Goal: Complete application form

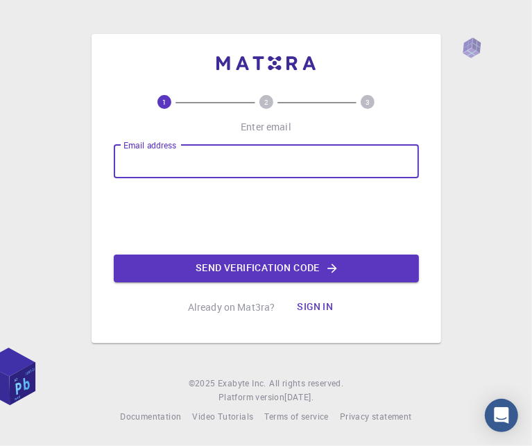
click at [150, 163] on input "Email address" at bounding box center [266, 161] width 305 height 33
click at [155, 152] on input "Email address" at bounding box center [266, 161] width 305 height 33
type input "f"
type input "[EMAIL_ADDRESS][DOMAIN_NAME]"
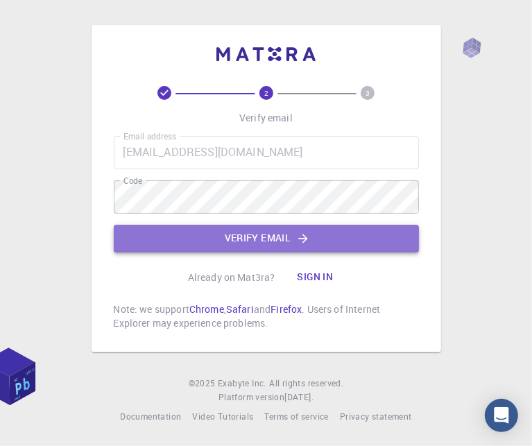
click at [203, 244] on button "Verify email" at bounding box center [266, 239] width 305 height 28
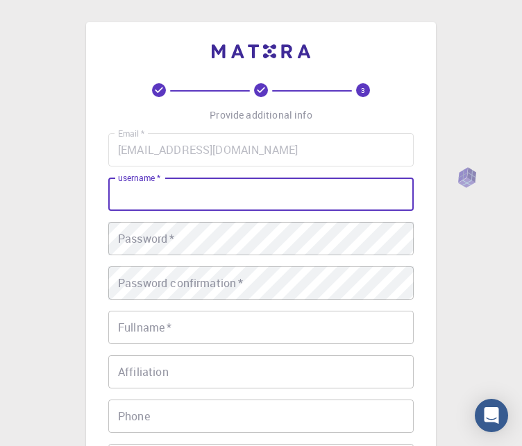
click at [124, 186] on input "username   *" at bounding box center [260, 194] width 305 height 33
type input "sla"
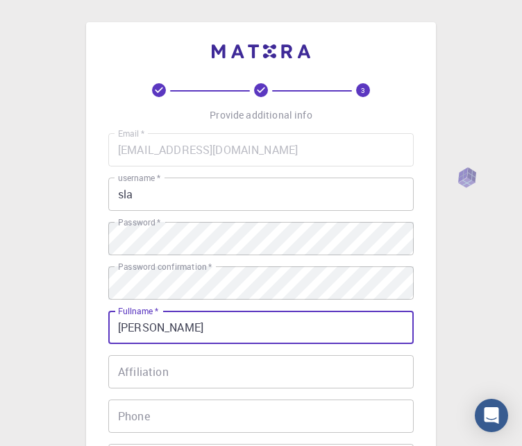
type input "[PERSON_NAME]"
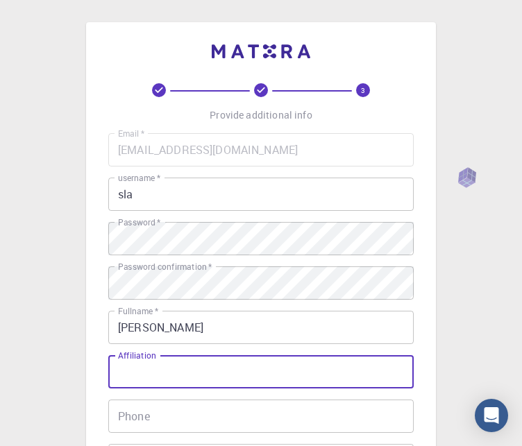
click at [128, 370] on input "Affiliation" at bounding box center [260, 371] width 305 height 33
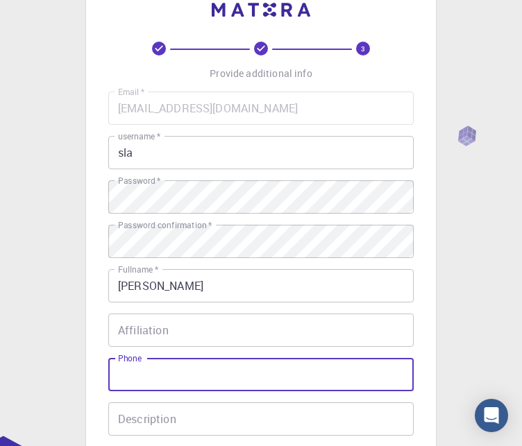
click at [128, 370] on input "Phone" at bounding box center [260, 374] width 305 height 33
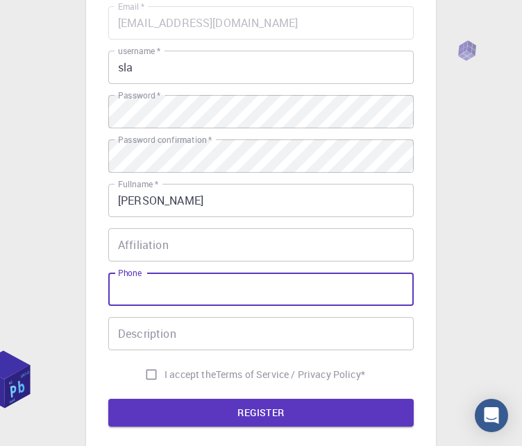
scroll to position [154, 0]
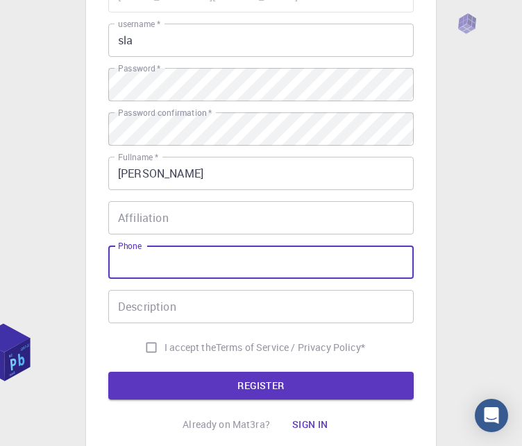
click at [147, 351] on input "I accept the Terms of Service / Privacy Policy *" at bounding box center [151, 348] width 26 height 26
checkbox input "true"
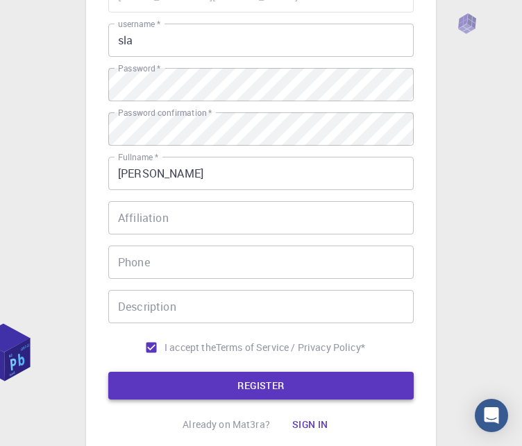
click at [158, 389] on button "REGISTER" at bounding box center [260, 386] width 305 height 28
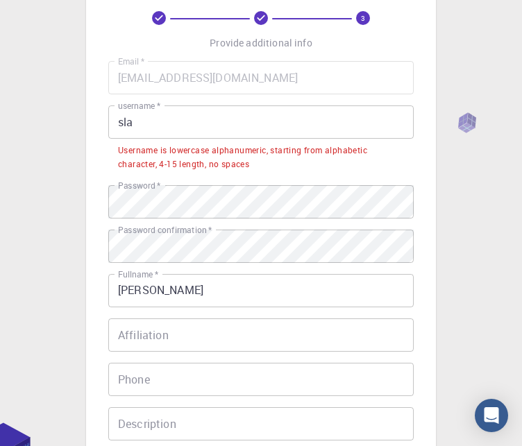
scroll to position [69, 0]
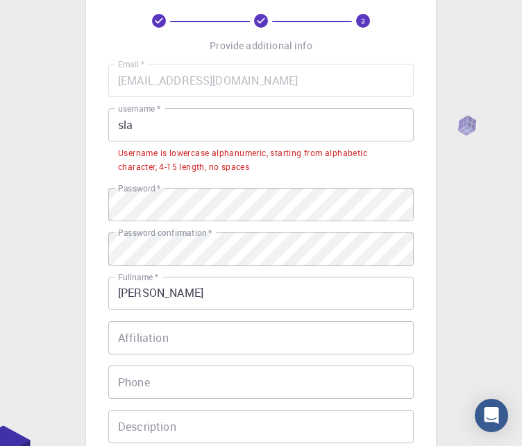
click at [161, 238] on label "Password confirmation   *" at bounding box center [165, 233] width 94 height 12
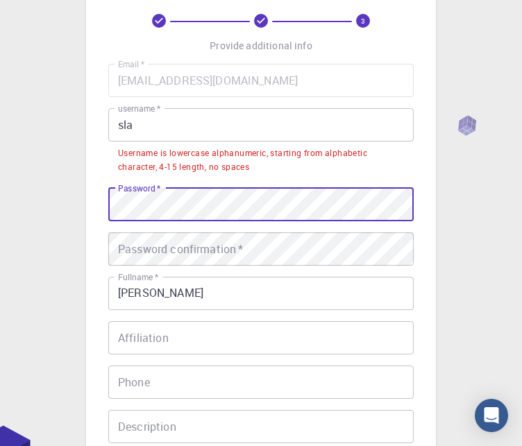
click at [102, 202] on div "3 Provide additional info Email   * [EMAIL_ADDRESS][DOMAIN_NAME] Email   * user…" at bounding box center [261, 267] width 350 height 628
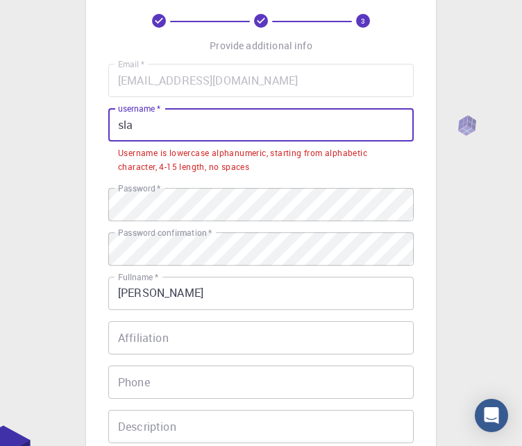
click at [169, 132] on input "sla" at bounding box center [260, 124] width 305 height 33
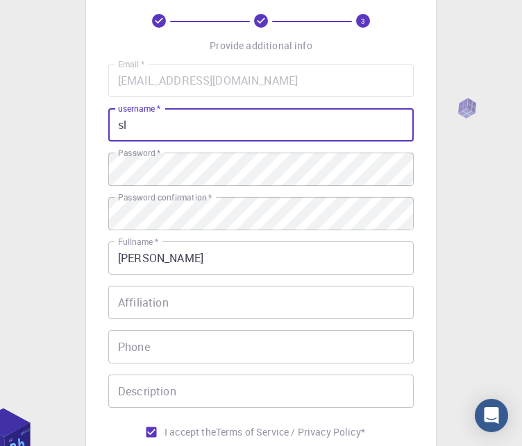
type input "s"
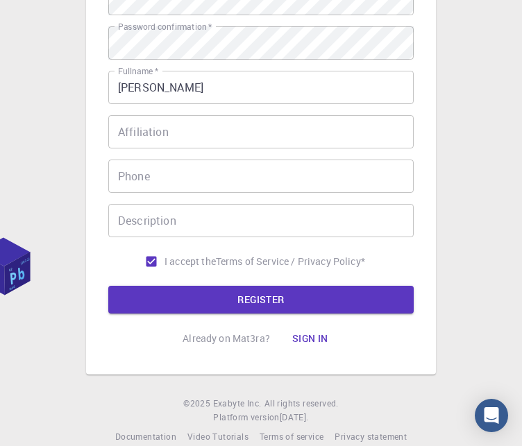
scroll to position [242, 0]
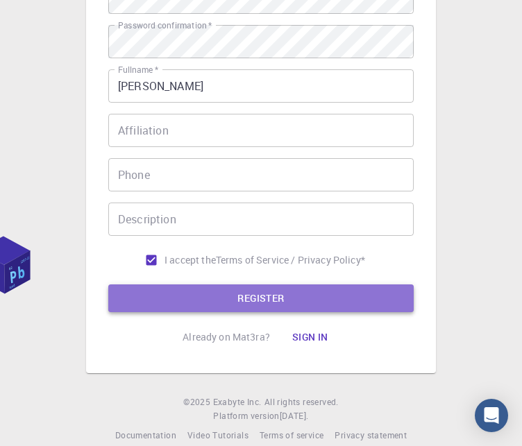
click at [215, 303] on button "REGISTER" at bounding box center [260, 299] width 305 height 28
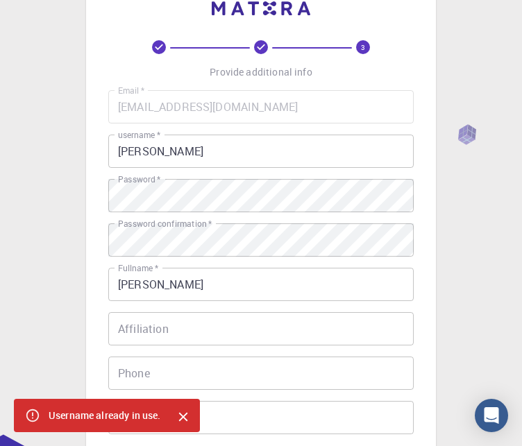
scroll to position [42, 0]
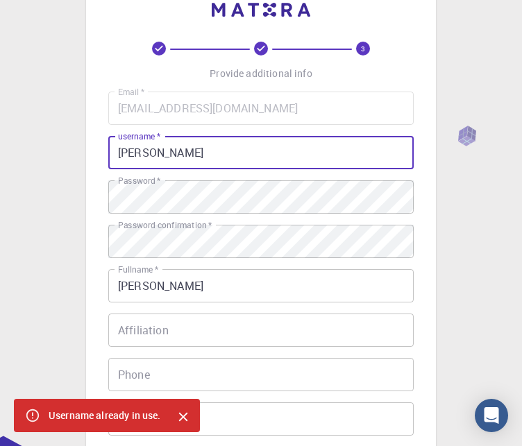
click at [185, 160] on input "[PERSON_NAME]" at bounding box center [260, 152] width 305 height 33
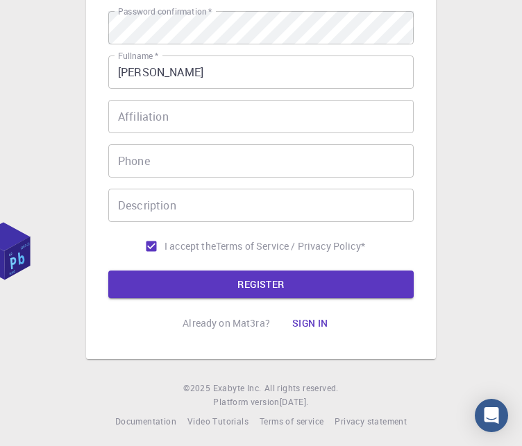
scroll to position [260, 0]
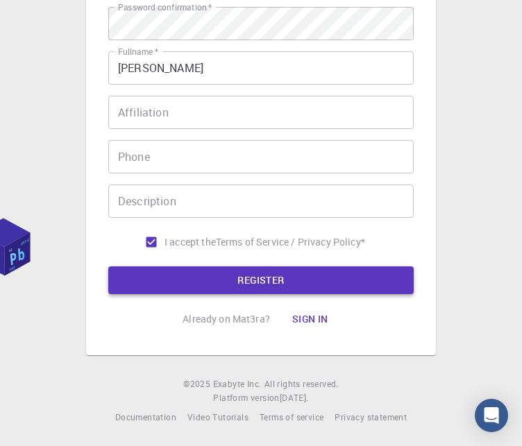
click at [205, 287] on button "REGISTER" at bounding box center [260, 281] width 305 height 28
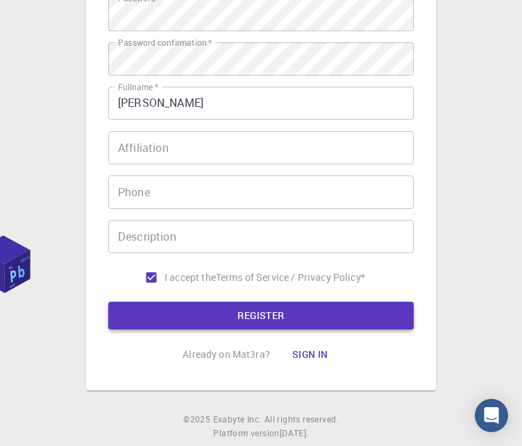
scroll to position [295, 0]
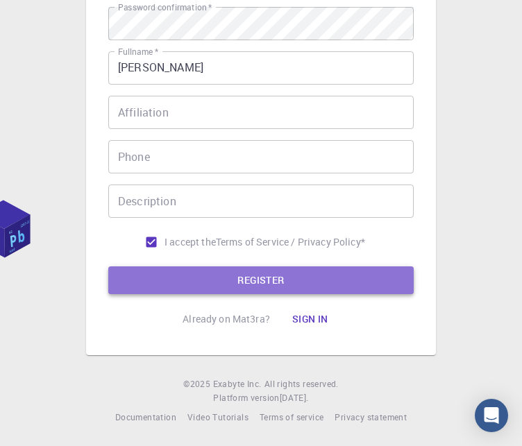
click at [216, 276] on button "REGISTER" at bounding box center [260, 281] width 305 height 28
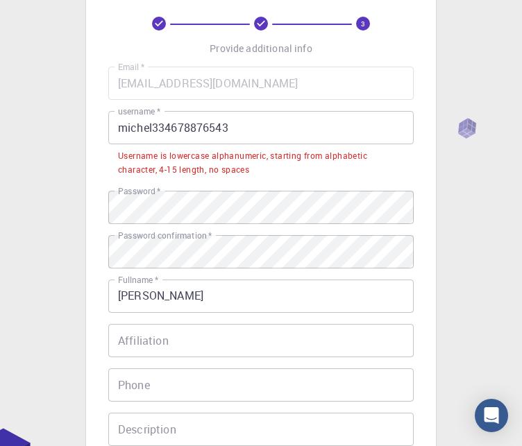
scroll to position [42, 0]
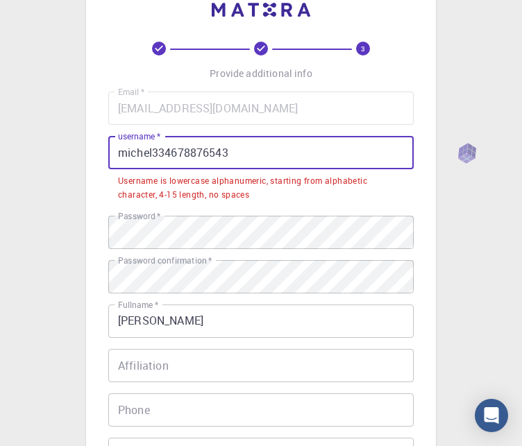
click at [230, 148] on input "michel334678876543" at bounding box center [260, 152] width 305 height 33
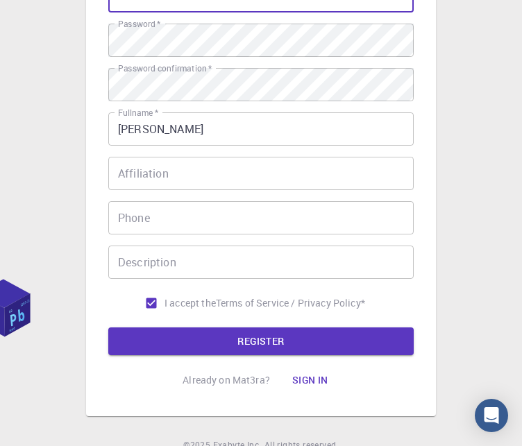
scroll to position [260, 0]
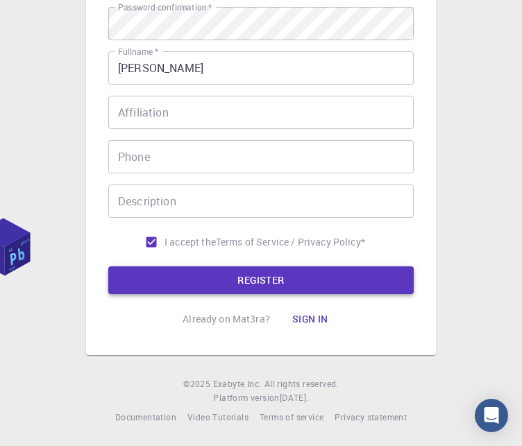
type input "michel33467"
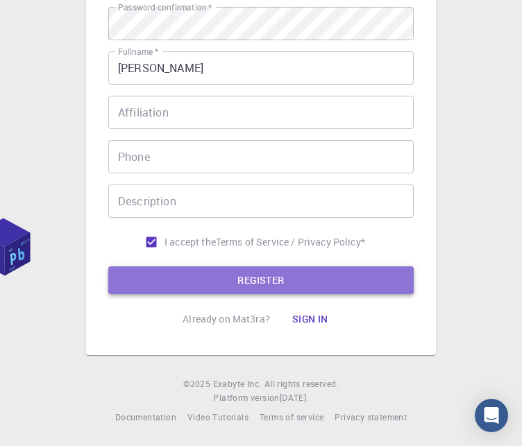
click at [237, 279] on button "REGISTER" at bounding box center [260, 281] width 305 height 28
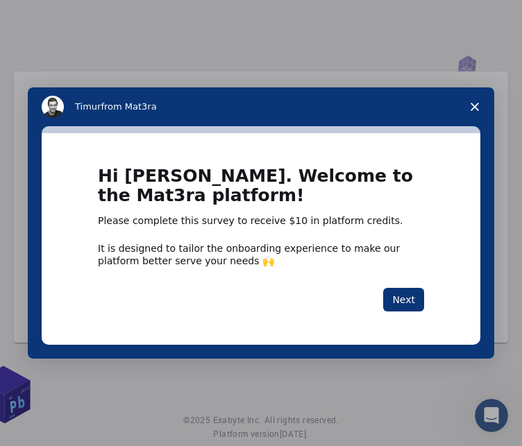
click at [475, 98] on span "Close survey" at bounding box center [474, 106] width 39 height 39
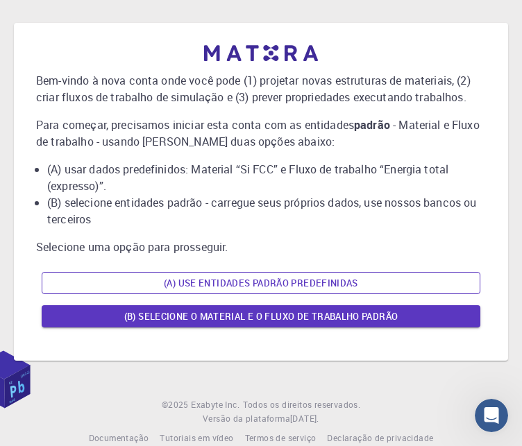
scroll to position [36, 0]
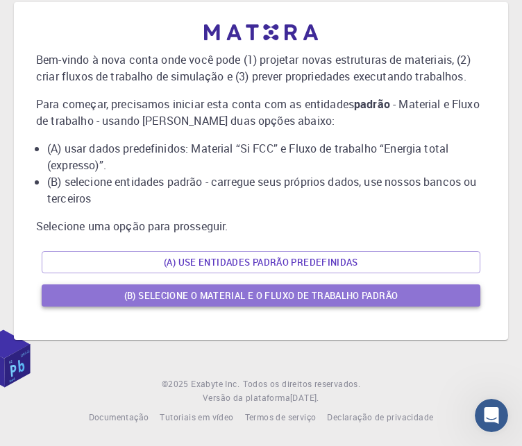
click at [177, 291] on font "(B) Selecione o material e o fluxo de trabalho padrão" at bounding box center [261, 295] width 274 height 12
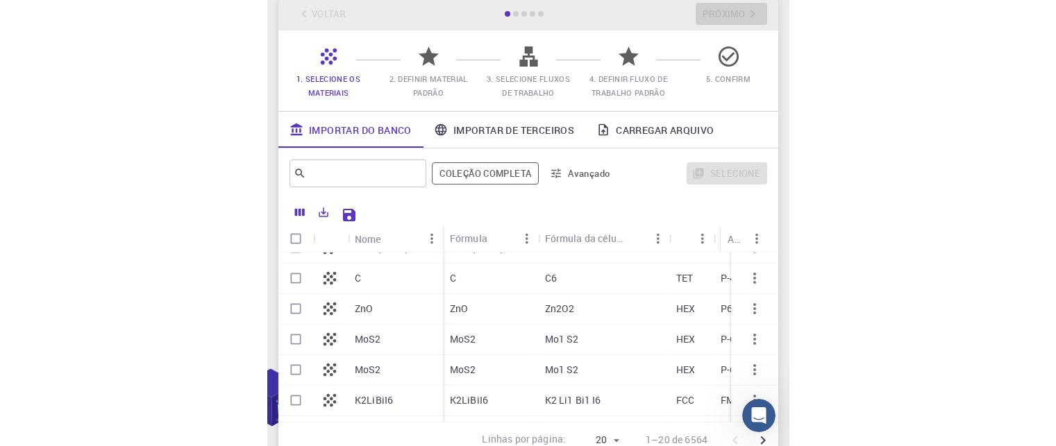
scroll to position [0, 0]
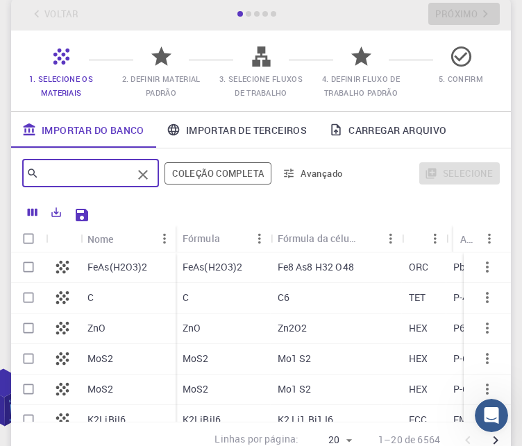
click at [95, 177] on input "text" at bounding box center [85, 173] width 93 height 19
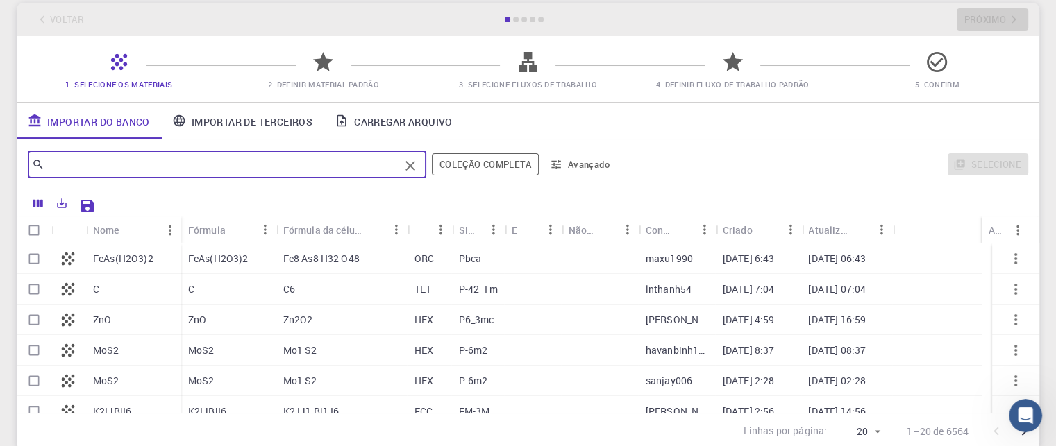
click at [187, 170] on input "text" at bounding box center [221, 164] width 355 height 19
paste input "2S,4R,5S)-2,4-Dimethyl-5-hexanolide"
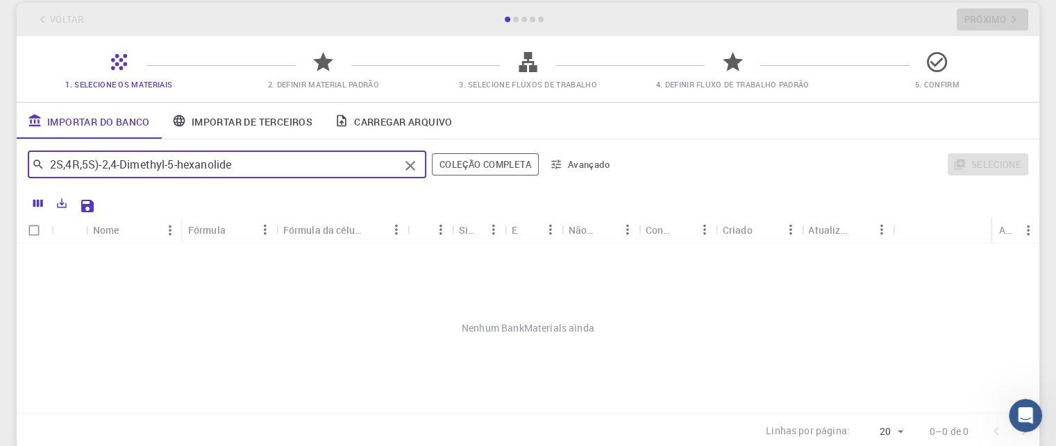
click at [47, 163] on input "2S,4R,5S)-2,4-Dimethyl-5-hexanolide" at bounding box center [221, 164] width 355 height 19
click at [106, 160] on input "(2S,4R,5S)-2,4-Dimethyl-5-hexanolide" at bounding box center [221, 164] width 355 height 19
type input "2,4-Dimethyl-5-hexanolide"
click at [193, 167] on input "2,4-Dimethyl-5-hexanolide" at bounding box center [221, 164] width 355 height 19
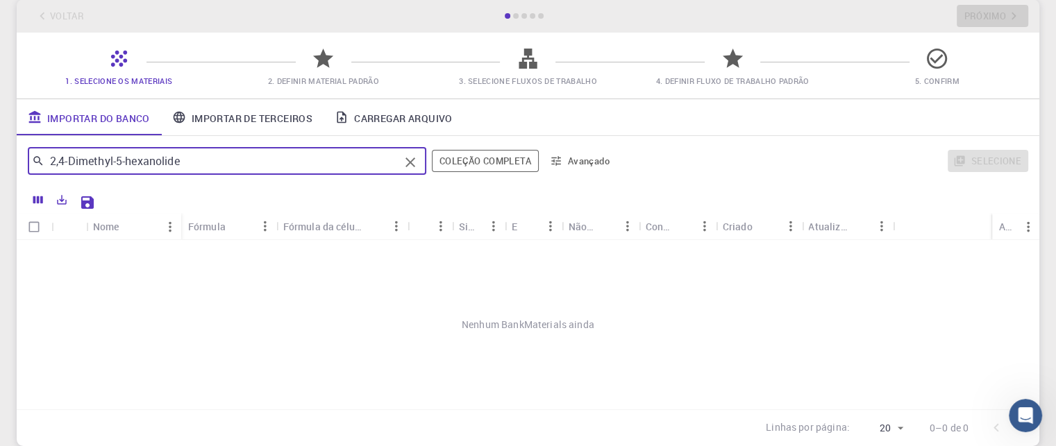
scroll to position [75, 0]
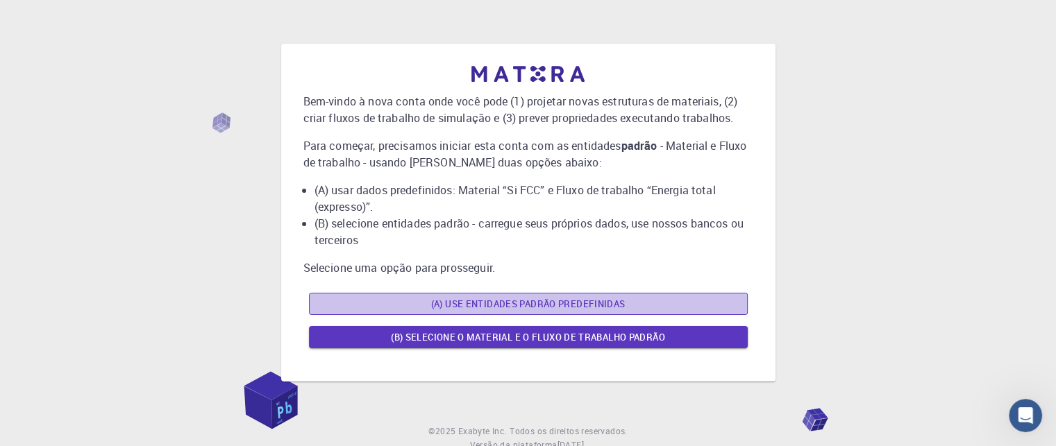
click at [417, 302] on button "(A) Use entidades padrão predefinidas" at bounding box center [528, 304] width 439 height 22
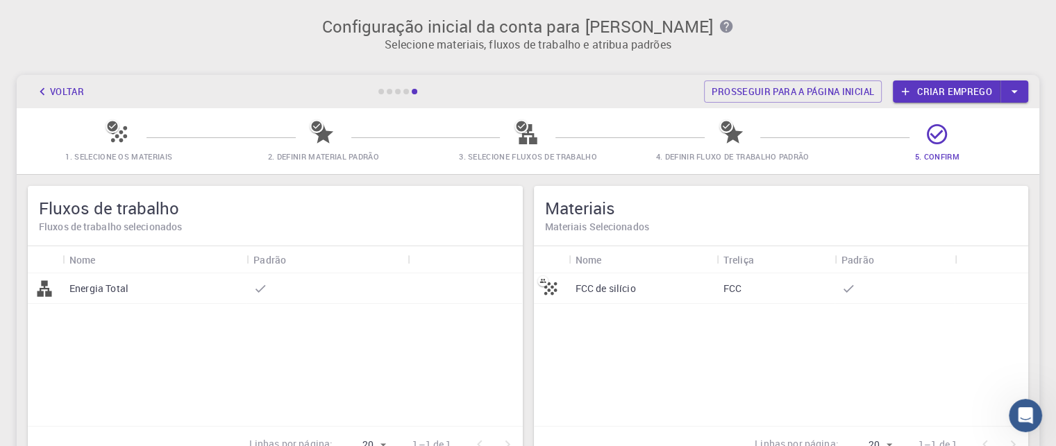
click at [106, 127] on icon at bounding box center [113, 126] width 14 height 14
click at [40, 98] on icon "button" at bounding box center [42, 91] width 15 height 15
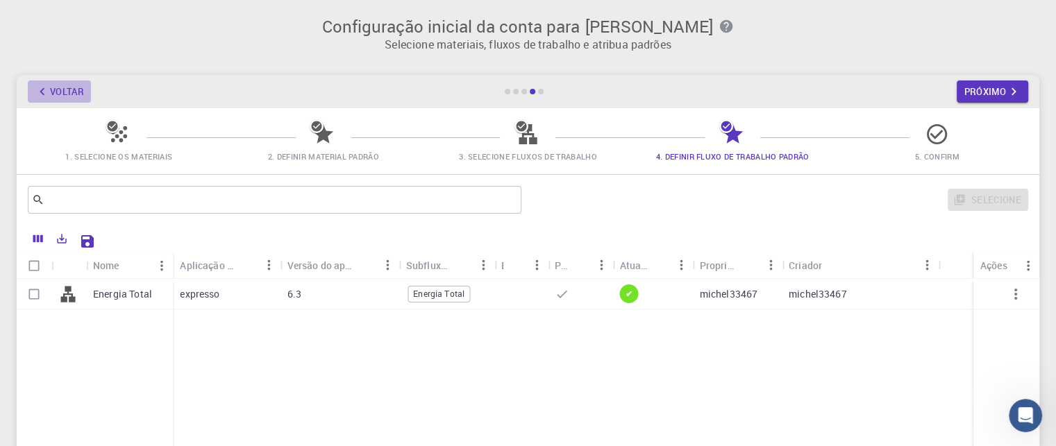
click at [40, 98] on icon "button" at bounding box center [42, 91] width 15 height 15
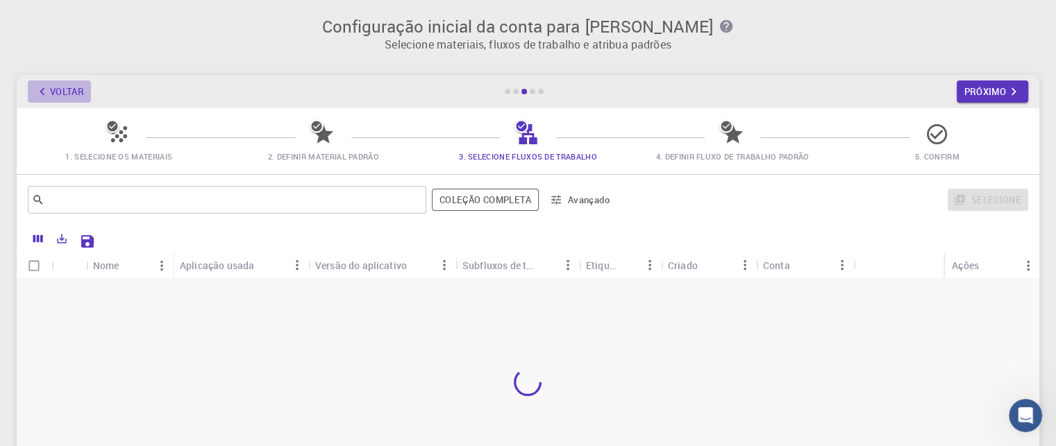
click at [40, 98] on icon "button" at bounding box center [42, 91] width 15 height 15
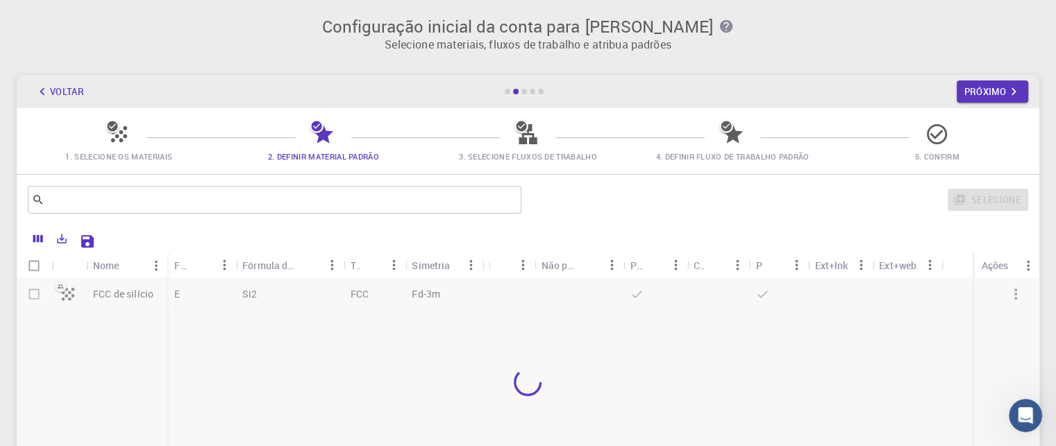
click at [40, 98] on icon "button" at bounding box center [42, 91] width 15 height 15
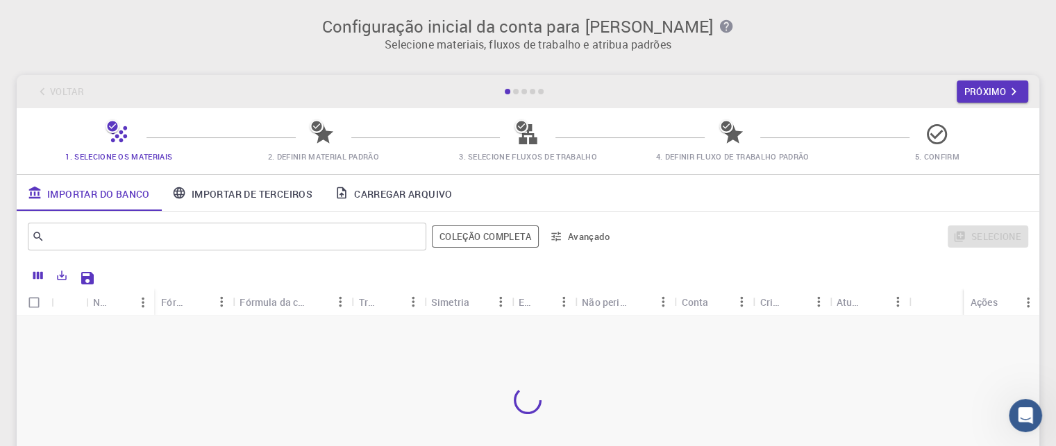
click at [40, 98] on div "Voltar Próximo" at bounding box center [528, 91] width 1023 height 33
click at [154, 224] on div "​" at bounding box center [227, 237] width 398 height 28
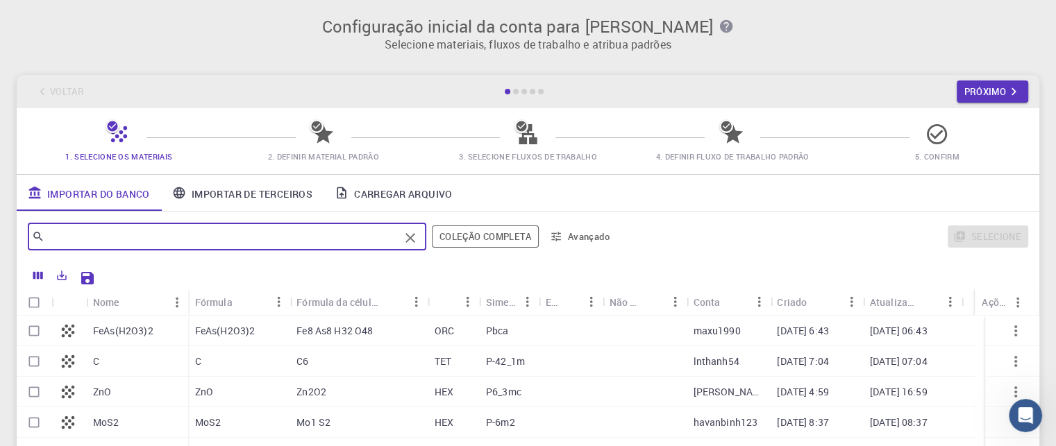
paste input "2,4-Dimetil-5-hexanona"
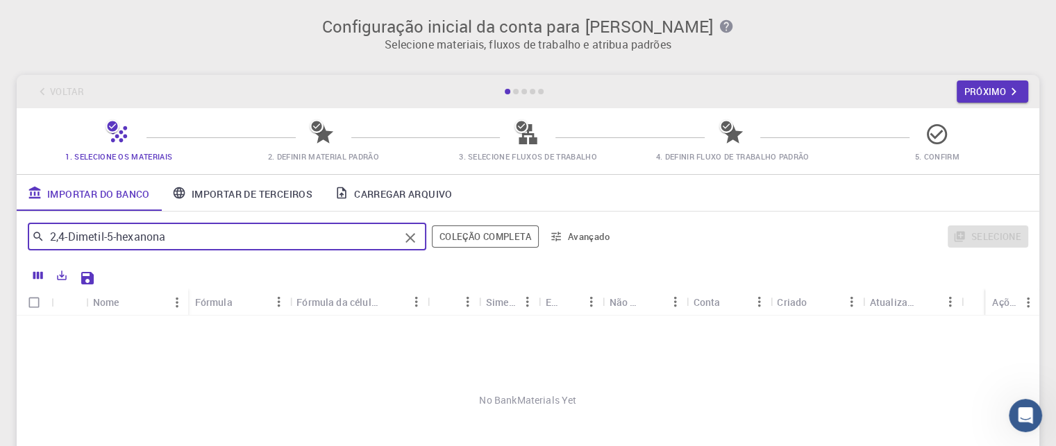
type input "2,4-Dimetil-5-hexanona"
